Goal: Transaction & Acquisition: Purchase product/service

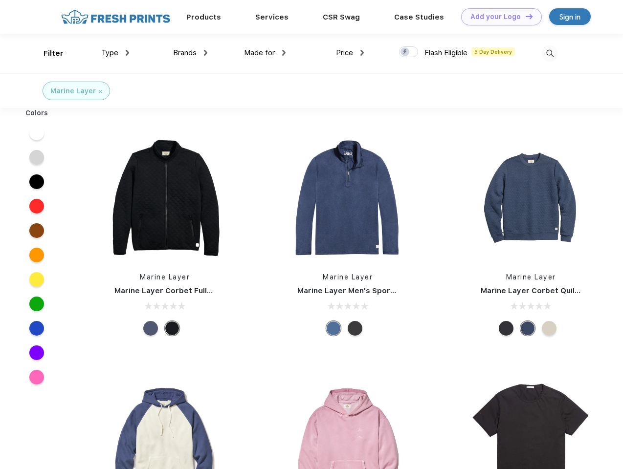
click at [498, 17] on link "Add your Logo Design Tool" at bounding box center [501, 16] width 81 height 17
click at [0, 0] on div "Design Tool" at bounding box center [0, 0] width 0 height 0
click at [525, 16] on link "Add your Logo Design Tool" at bounding box center [501, 16] width 81 height 17
click at [47, 53] on div "Filter" at bounding box center [54, 53] width 20 height 11
click at [115, 53] on span "Type" at bounding box center [109, 52] width 17 height 9
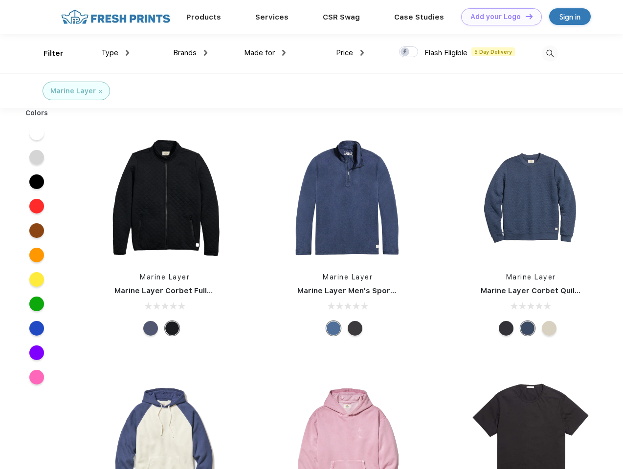
click at [190, 53] on span "Brands" at bounding box center [184, 52] width 23 height 9
click at [265, 53] on span "Made for" at bounding box center [259, 52] width 31 height 9
click at [350, 53] on span "Price" at bounding box center [344, 52] width 17 height 9
click at [409, 52] on div at bounding box center [408, 51] width 19 height 11
click at [405, 52] on input "checkbox" at bounding box center [402, 49] width 6 height 6
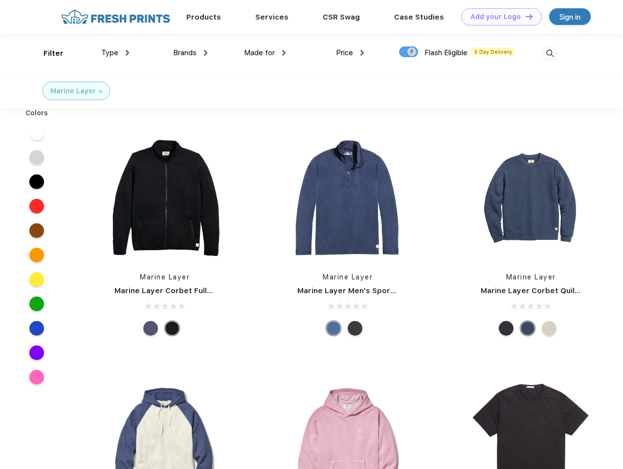
click at [549, 53] on img at bounding box center [550, 53] width 16 height 16
